Goal: Task Accomplishment & Management: Use online tool/utility

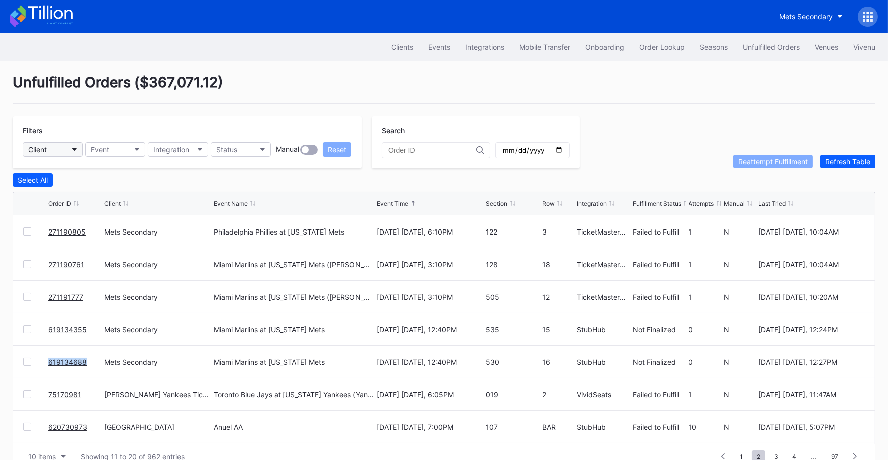
click at [53, 145] on button "Client" at bounding box center [53, 149] width 60 height 15
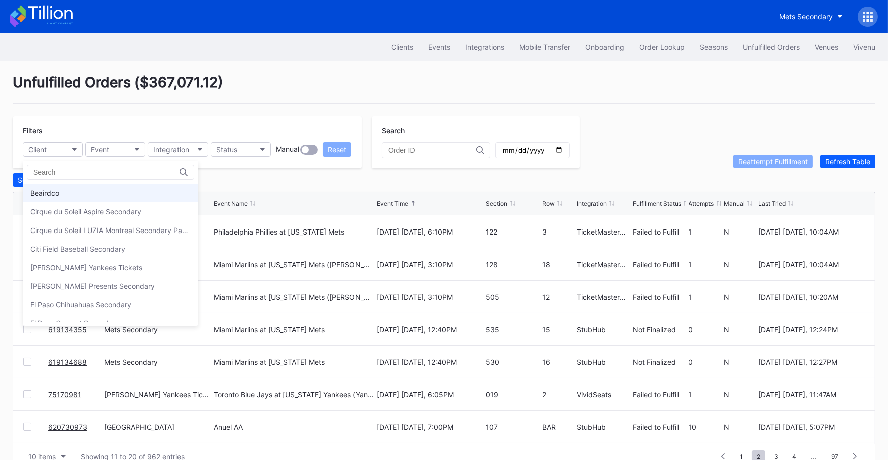
click at [72, 188] on div "Beairdco" at bounding box center [110, 193] width 175 height 19
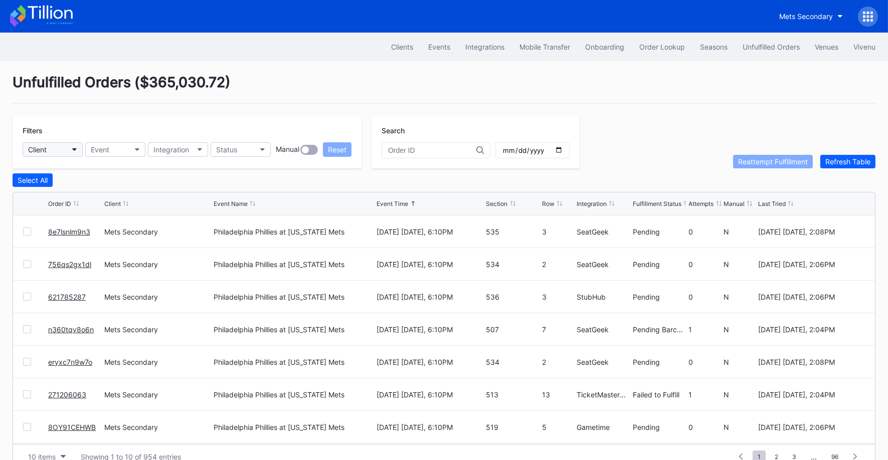
click at [68, 149] on button "Client" at bounding box center [53, 149] width 60 height 15
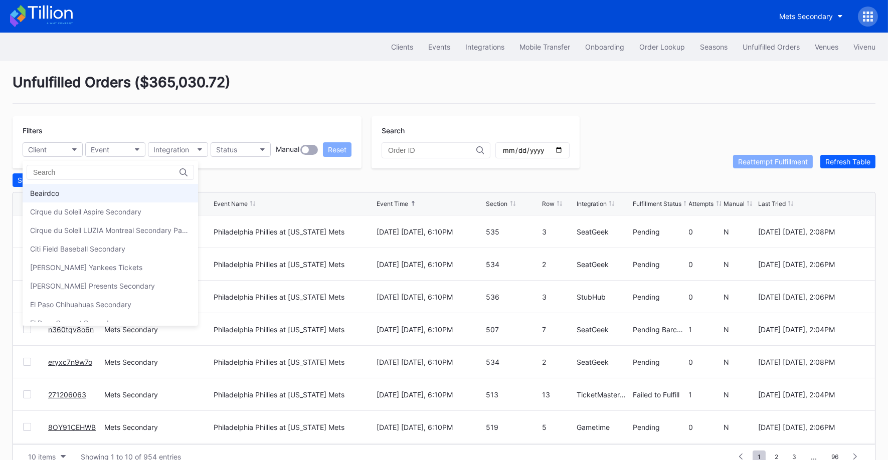
click at [65, 189] on div "Beairdco" at bounding box center [110, 193] width 175 height 19
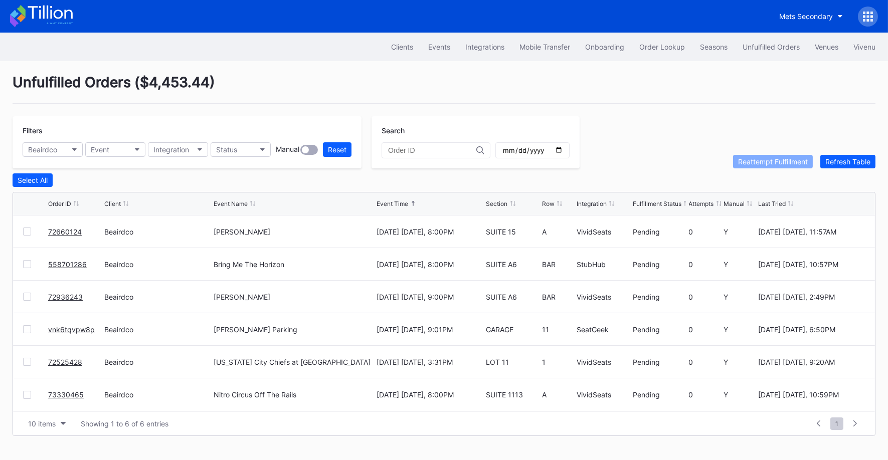
click at [71, 262] on link "558701286" at bounding box center [67, 264] width 39 height 9
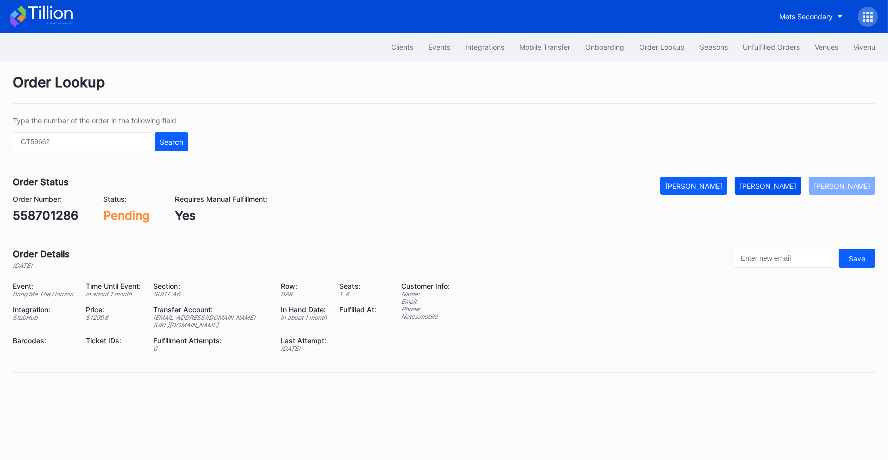
click at [782, 182] on div "Mark Fulfilled" at bounding box center [768, 186] width 57 height 9
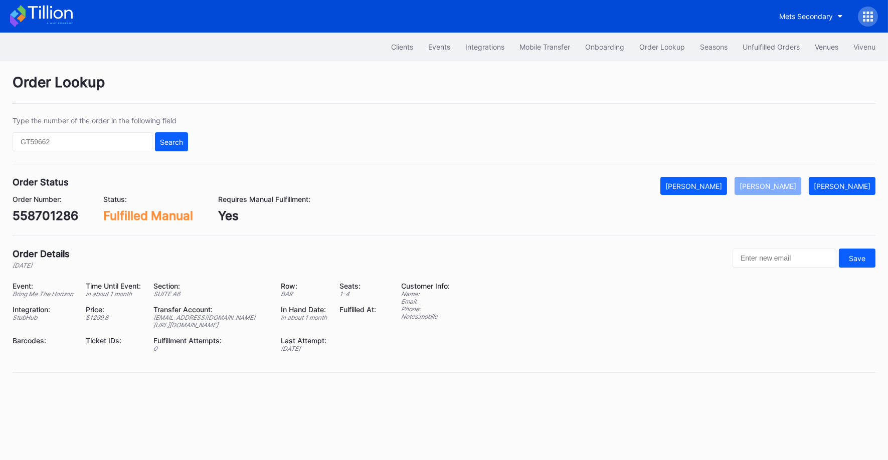
click at [63, 217] on div "558701286" at bounding box center [46, 216] width 66 height 15
copy div "558701286"
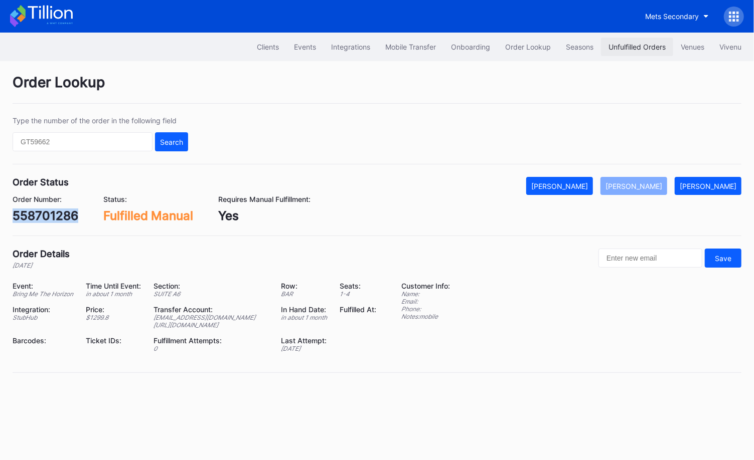
click at [635, 45] on div "Unfulfilled Orders" at bounding box center [636, 47] width 57 height 9
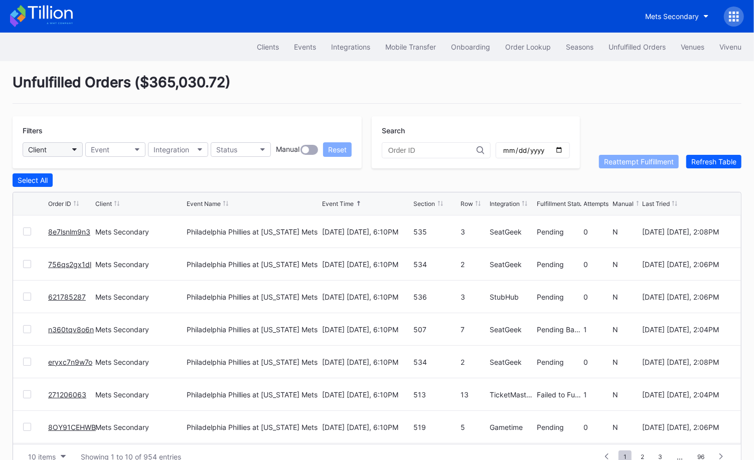
click at [48, 145] on button "Client" at bounding box center [53, 149] width 60 height 15
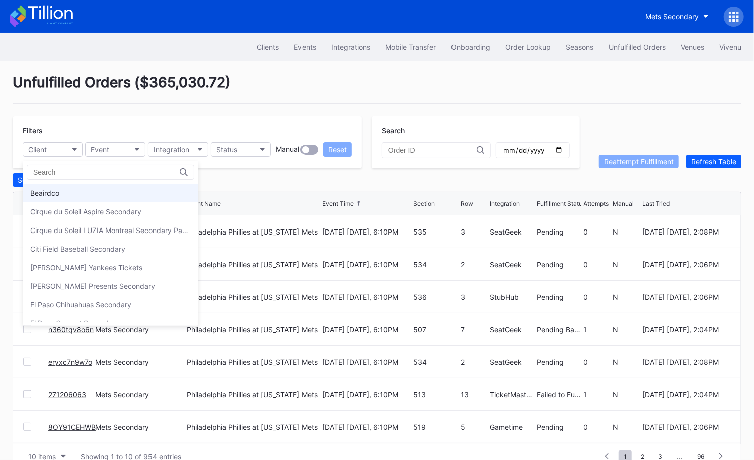
click at [57, 191] on div "Beairdco" at bounding box center [44, 193] width 29 height 9
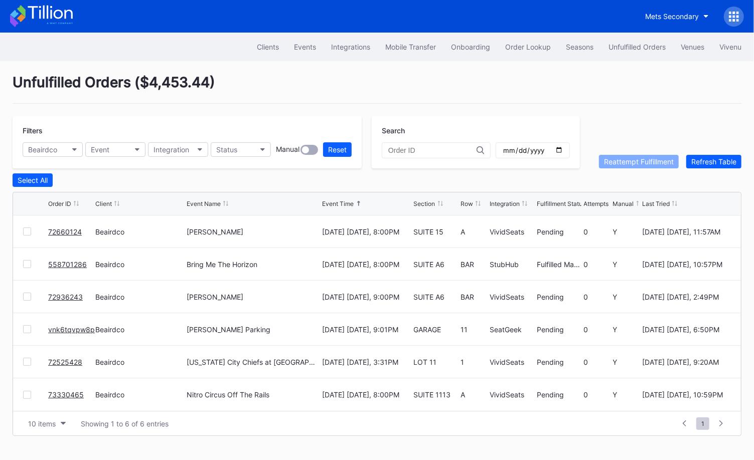
click at [55, 293] on link "72936243" at bounding box center [65, 297] width 35 height 9
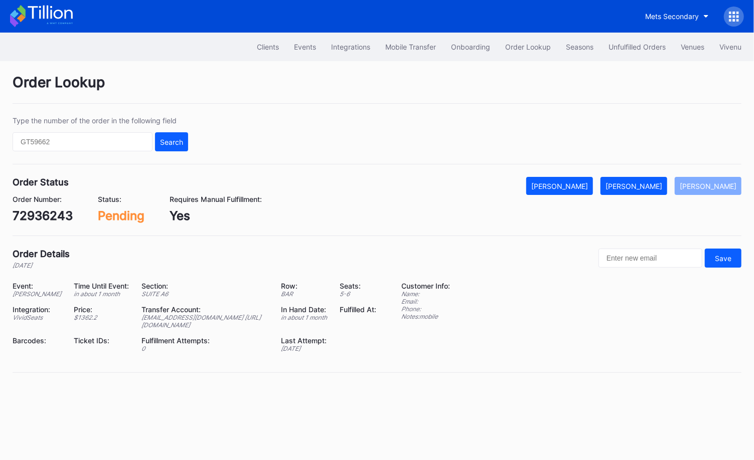
click at [54, 220] on div "72936243" at bounding box center [43, 216] width 60 height 15
copy div "72936243"
click at [637, 191] on button "Mark Fulfilled" at bounding box center [633, 186] width 67 height 18
